Goal: Task Accomplishment & Management: Complete application form

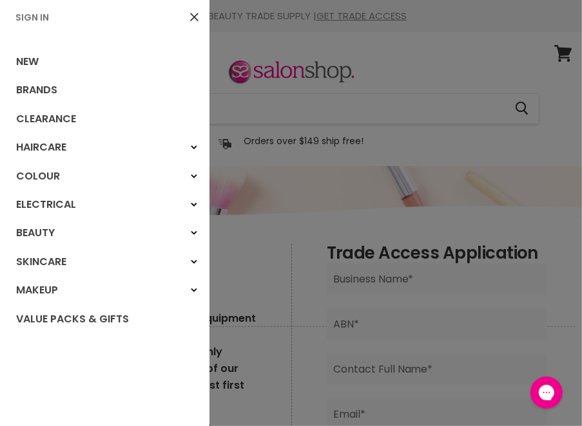
click at [36, 21] on link "Sign In" at bounding box center [32, 17] width 44 height 13
